Goal: Task Accomplishment & Management: Manage account settings

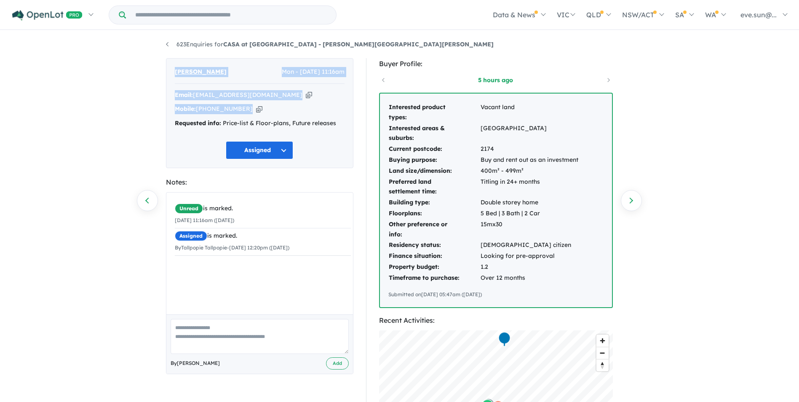
drag, startPoint x: 169, startPoint y: 70, endPoint x: 258, endPoint y: 110, distance: 97.7
click at [258, 110] on div "Anu Nal Mon - 10/01/2022, 11:16am Email: rekah9@yahoo.com Copied! Mobile: +61 4…" at bounding box center [259, 113] width 187 height 110
copy div "Anu Nal Mon - 10/01/2022, 11:16am Email: rekah9@yahoo.com Copied! Mobile: +61 4…"
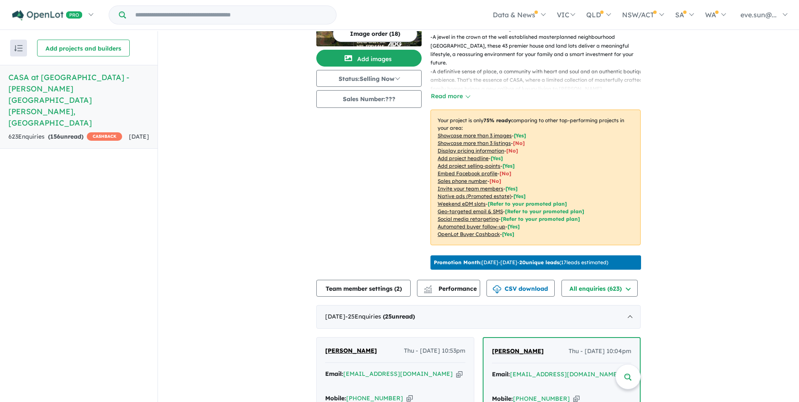
scroll to position [242, 0]
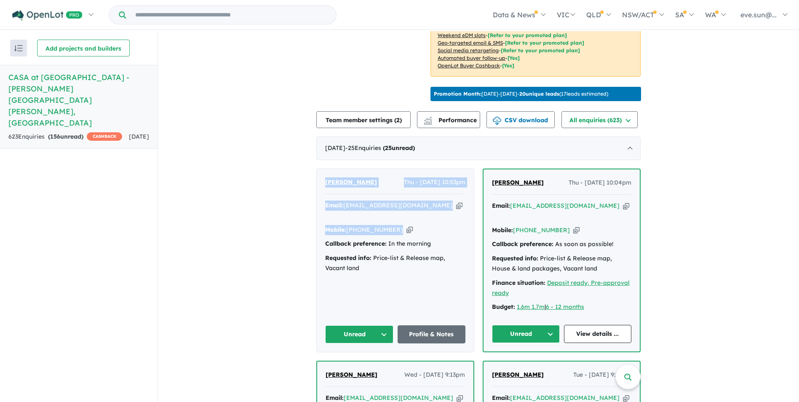
drag, startPoint x: 320, startPoint y: 179, endPoint x: 401, endPoint y: 228, distance: 95.1
click at [401, 228] on div "[PERSON_NAME] - [DATE] 10:53pm Email: [EMAIL_ADDRESS][DOMAIN_NAME] Copied! Mobi…" at bounding box center [395, 260] width 157 height 183
copy div "[PERSON_NAME] - [DATE] 10:53pm Email: [EMAIL_ADDRESS][DOMAIN_NAME] Copied! Mobi…"
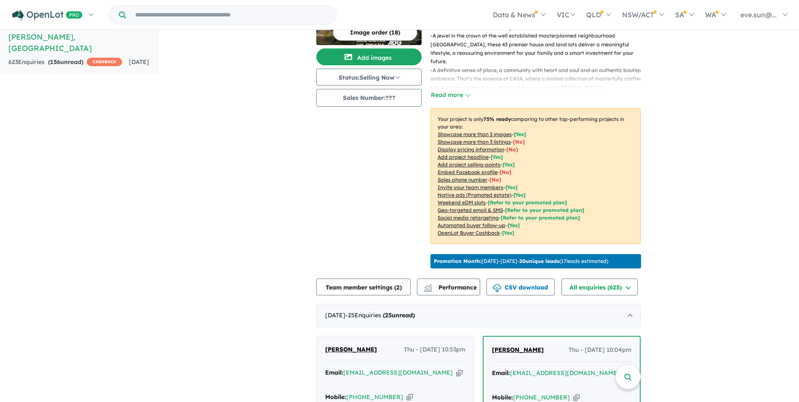
scroll to position [201, 0]
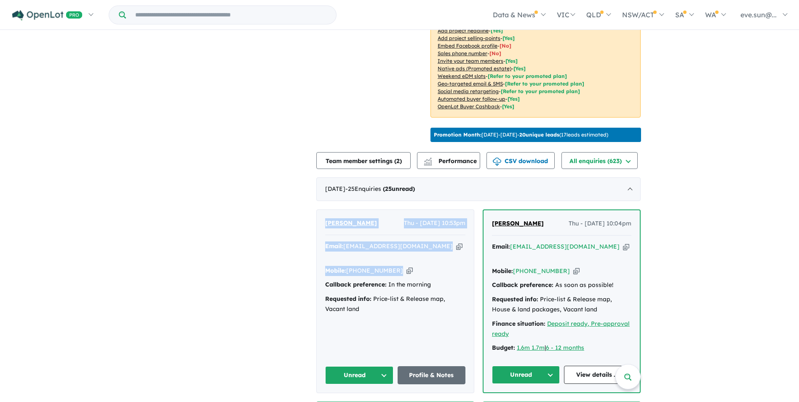
drag, startPoint x: 320, startPoint y: 219, endPoint x: 414, endPoint y: 265, distance: 104.9
click at [414, 265] on div "[PERSON_NAME] - [DATE] 10:53pm Email: [EMAIL_ADDRESS][DOMAIN_NAME] Copied! Mobi…" at bounding box center [395, 301] width 157 height 183
copy div "[PERSON_NAME] - [DATE] 10:53pm Email: [EMAIL_ADDRESS][DOMAIN_NAME] Copied! Mobi…"
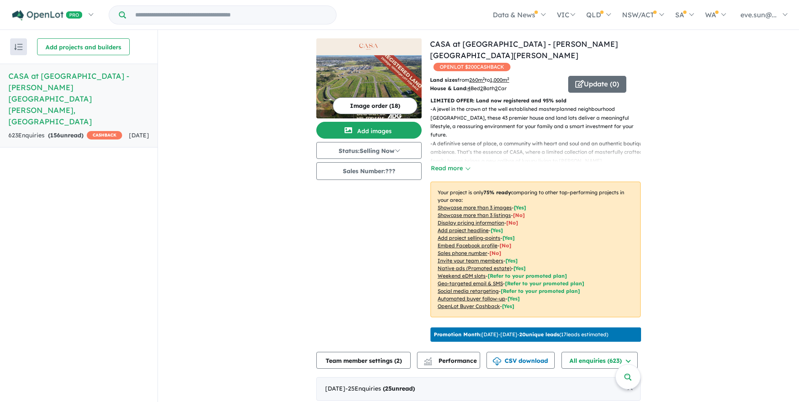
scroll to position [1, 0]
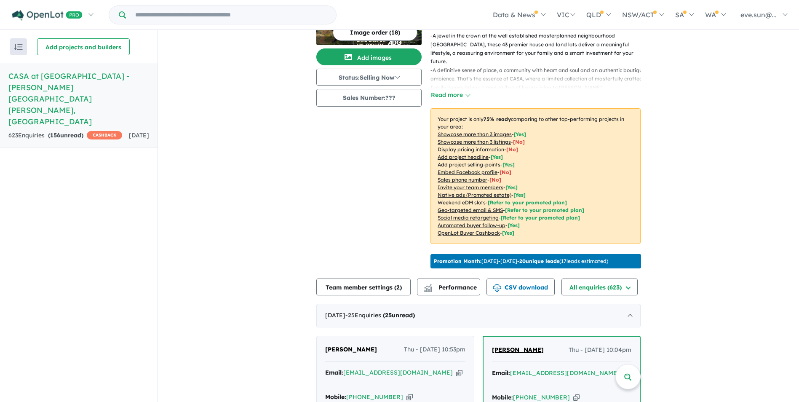
scroll to position [242, 0]
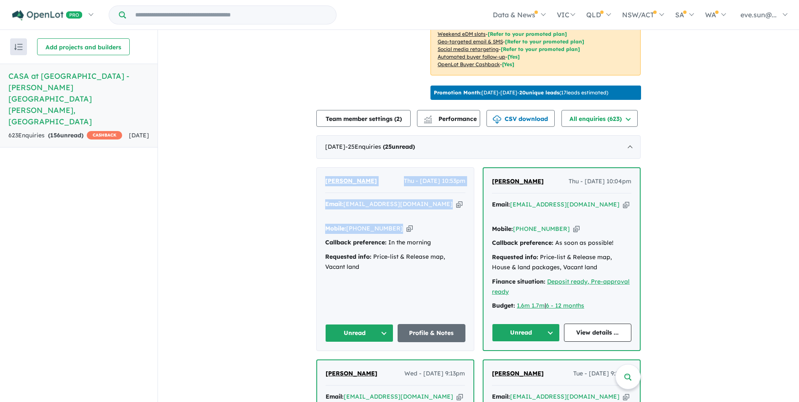
drag, startPoint x: 317, startPoint y: 177, endPoint x: 414, endPoint y: 225, distance: 107.8
click at [414, 225] on div "Manish Chandra Thu - 21/08/2025, 10:53pm Email: manishchandra1988@gmail.com Cop…" at bounding box center [395, 259] width 157 height 183
copy div "[PERSON_NAME] - [DATE] 10:53pm Email: [EMAIL_ADDRESS][DOMAIN_NAME] Copied! Mobi…"
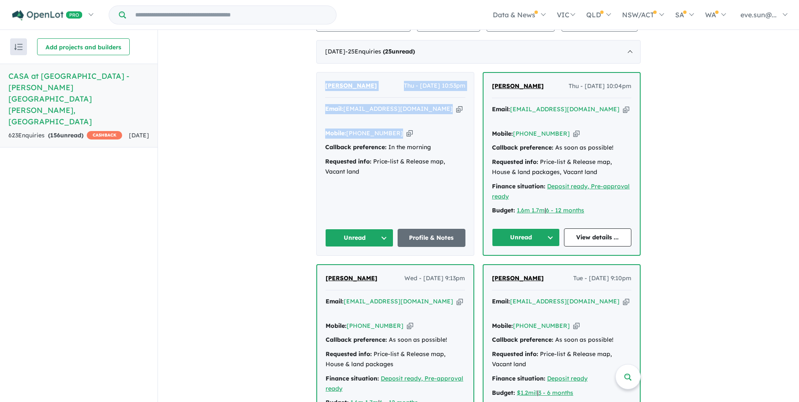
scroll to position [506, 0]
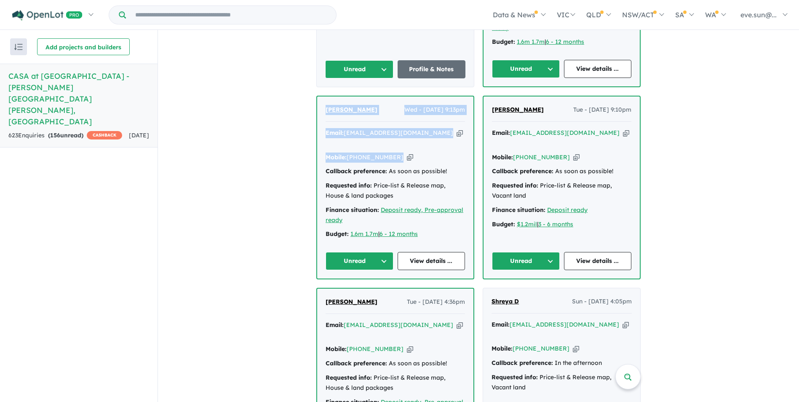
drag, startPoint x: 320, startPoint y: 94, endPoint x: 397, endPoint y: 135, distance: 87.8
click at [397, 135] on div "Tina Ngyn Wed - 20/08/2025, 9:13pm Email: trphuongng@gmail.com Copied! Mobile: …" at bounding box center [395, 187] width 156 height 182
drag, startPoint x: 397, startPoint y: 135, endPoint x: 363, endPoint y: 122, distance: 36.5
copy div "Tina Ngyn Wed - 20/08/2025, 9:13pm Email: trphuongng@gmail.com Copied! Mobile: …"
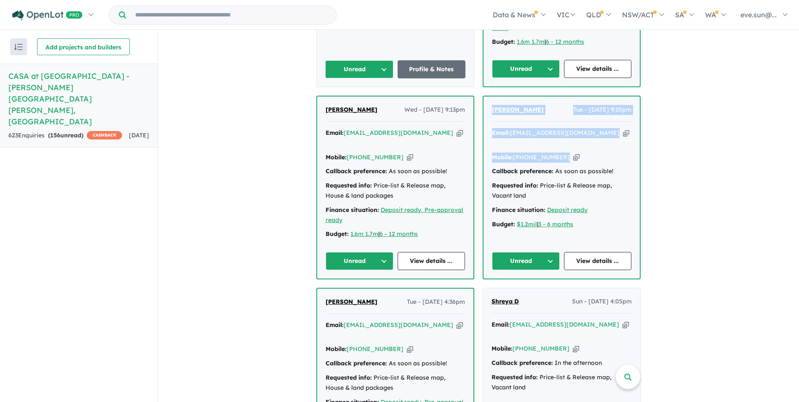
drag, startPoint x: 484, startPoint y: 95, endPoint x: 562, endPoint y: 136, distance: 88.0
click at [562, 136] on div "Ann Rigor Tue - 19/08/2025, 9:10pm Email: ann_rigor@hotmail.com Copied! Mobile:…" at bounding box center [562, 187] width 156 height 182
copy div "Ann Rigor Tue - 19/08/2025, 9:10pm Email: ann_rigor@hotmail.com Copied! Mobile:…"
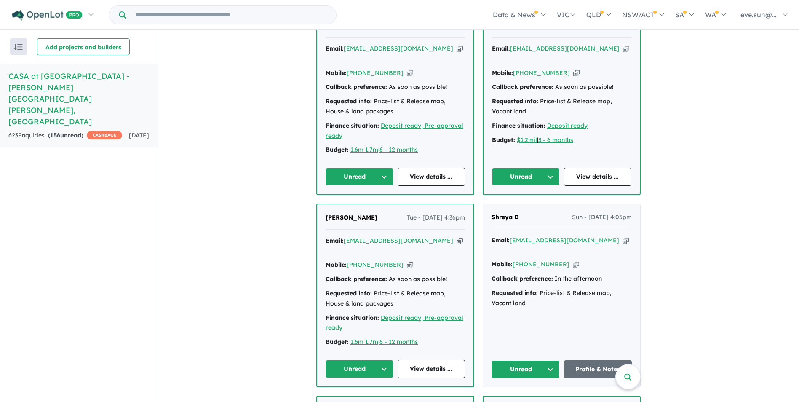
scroll to position [632, 0]
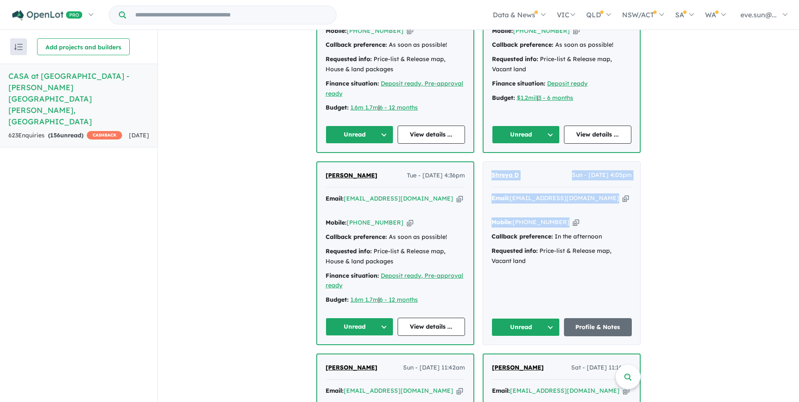
drag, startPoint x: 487, startPoint y: 151, endPoint x: 568, endPoint y: 191, distance: 89.7
click at [568, 191] on div "Shreya D Sun - 17/08/2025, 4:05pm Email: shreya.280783@gmail.com Copied! Mobile…" at bounding box center [561, 253] width 157 height 183
copy div "Shreya D Sun - 17/08/2025, 4:05pm Email: shreya.280783@gmail.com Copied! Mobile…"
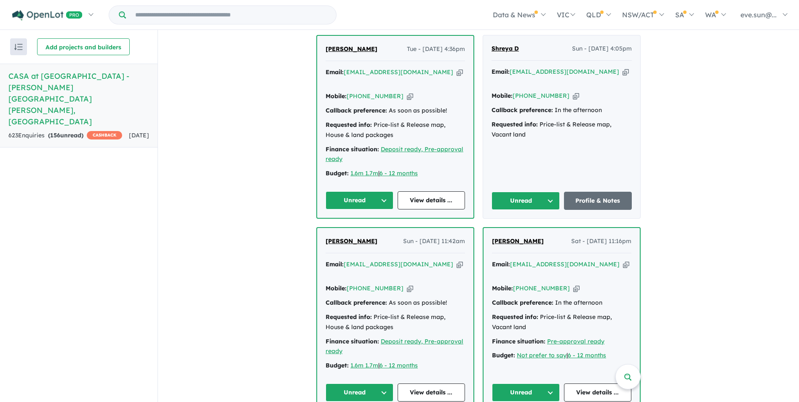
scroll to position [800, 0]
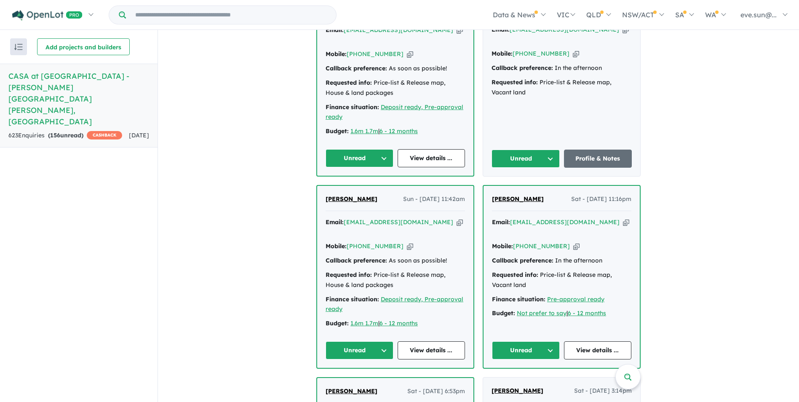
drag, startPoint x: 487, startPoint y: 163, endPoint x: 561, endPoint y: 202, distance: 84.0
click at [561, 202] on div "Sneha Wason Sat - 16/08/2025, 11:16pm Email: snehawason@gmail.com Copied! Mobil…" at bounding box center [562, 277] width 156 height 182
copy div "Sneha Wason Sat - 16/08/2025, 11:16pm Email: snehawason@gmail.com Copied! Mobil…"
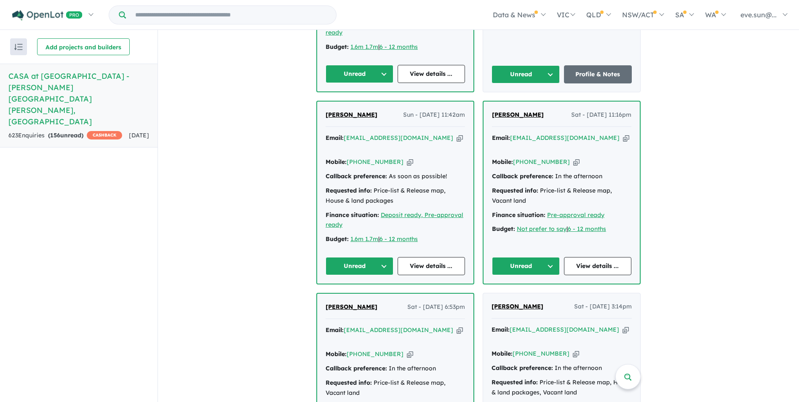
scroll to position [969, 0]
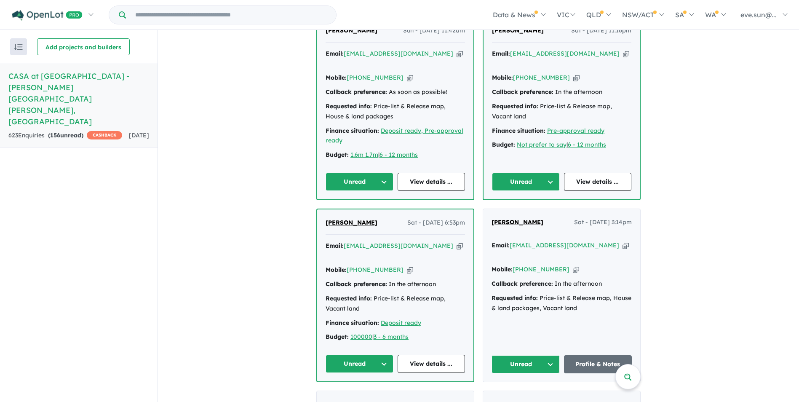
drag, startPoint x: 318, startPoint y: 179, endPoint x: 396, endPoint y: 214, distance: 84.8
click at [396, 214] on div "Asmat Batool Sat - 16/08/2025, 6:53pm Email: asmatbatool@hotmail.com Copied! Mo…" at bounding box center [395, 295] width 156 height 172
